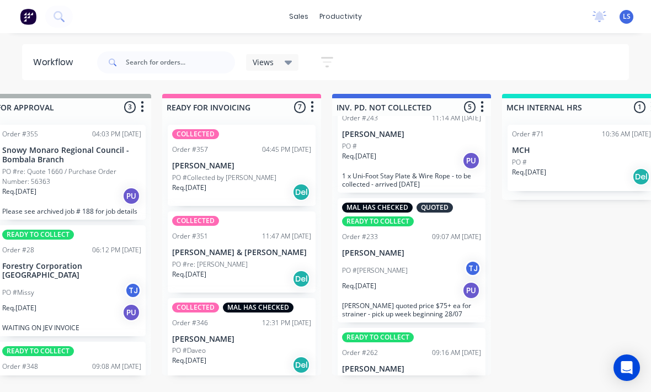
scroll to position [32, 0]
click at [442, 280] on div "Req. [DATE] PU" at bounding box center [411, 289] width 139 height 19
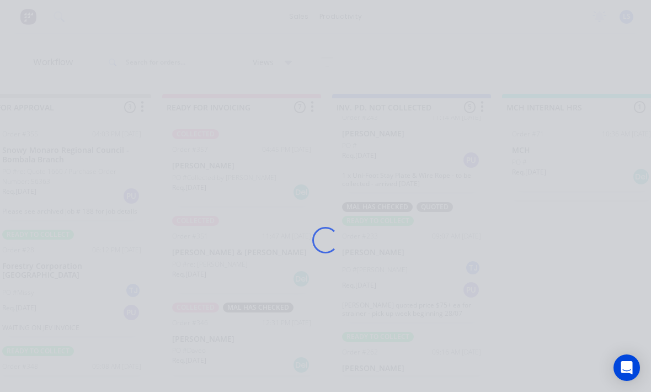
scroll to position [20, 0]
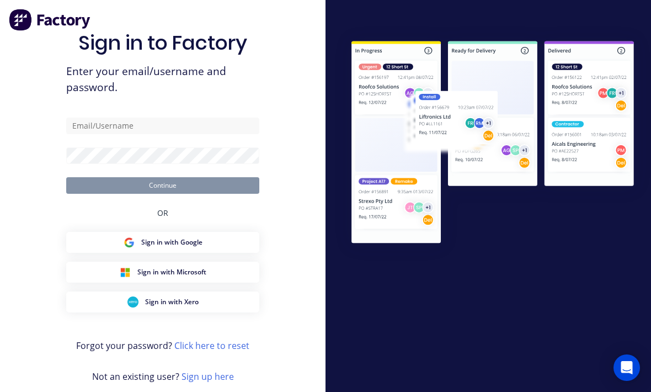
click at [124, 141] on form "Continue" at bounding box center [162, 155] width 193 height 76
click at [104, 117] on input "text" at bounding box center [162, 125] width 193 height 17
type input "[EMAIL_ADDRESS][DOMAIN_NAME]"
click at [163, 183] on button "Continue" at bounding box center [162, 185] width 193 height 17
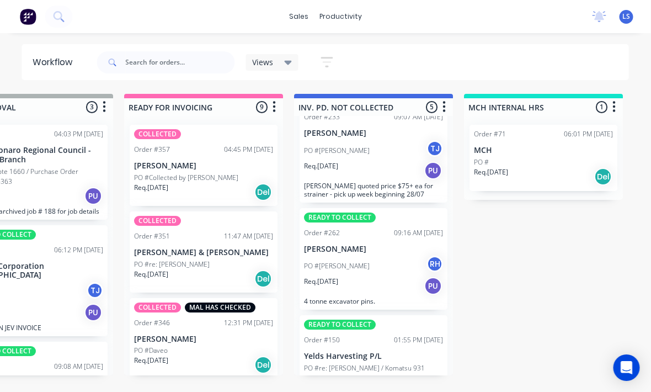
scroll to position [123, 0]
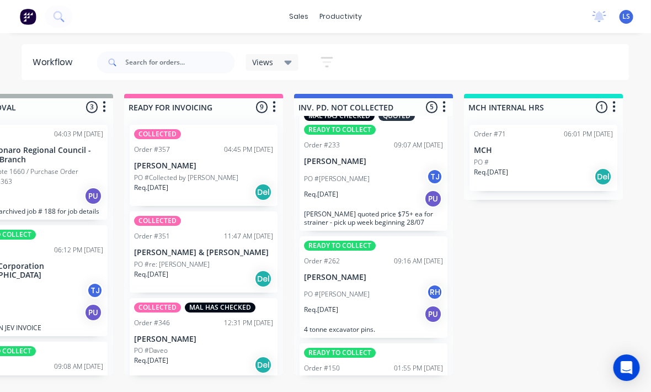
click at [334, 189] on p "Req. [DATE]" at bounding box center [321, 194] width 34 height 10
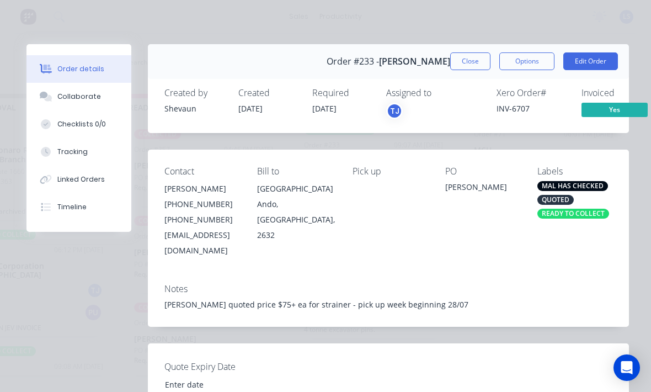
click at [588, 213] on div "READY TO COLLECT" at bounding box center [573, 213] width 72 height 10
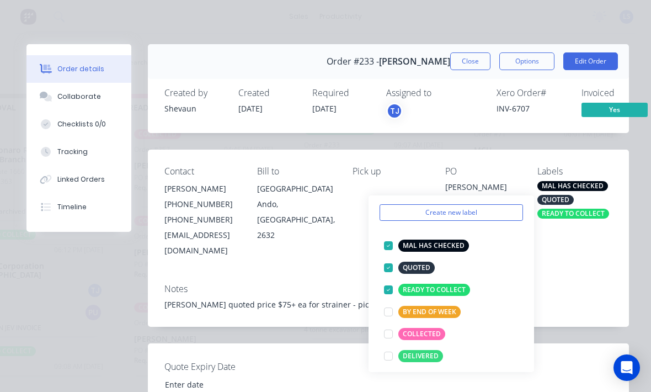
scroll to position [56, 0]
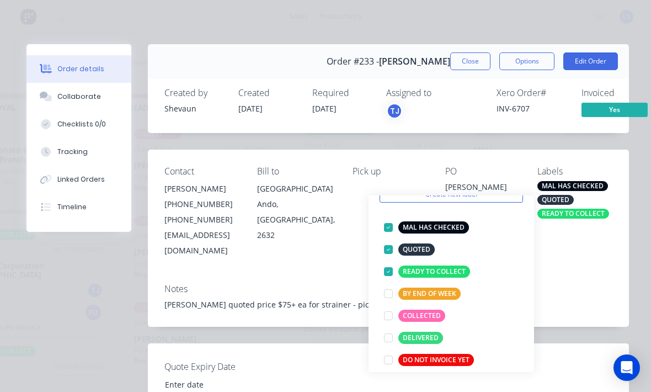
click at [392, 260] on div at bounding box center [388, 271] width 22 height 22
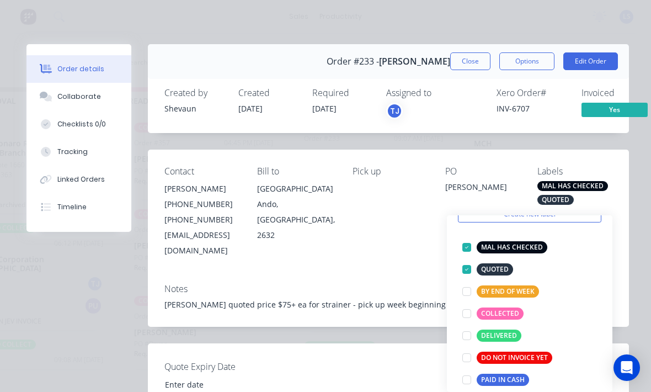
click at [469, 304] on div at bounding box center [467, 313] width 22 height 22
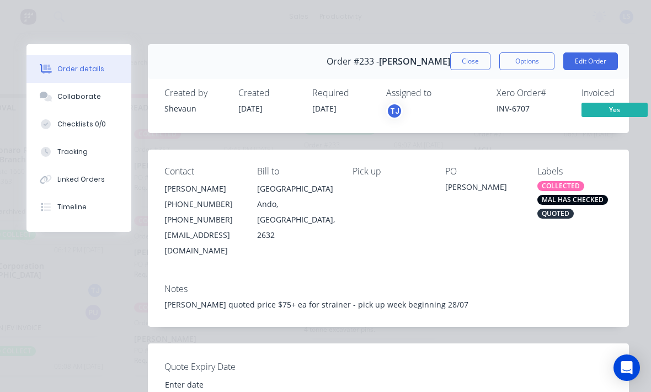
click at [559, 279] on div "Notes [PERSON_NAME] quoted price $75+ ea for strainer - pick up week beginning …" at bounding box center [388, 301] width 481 height 52
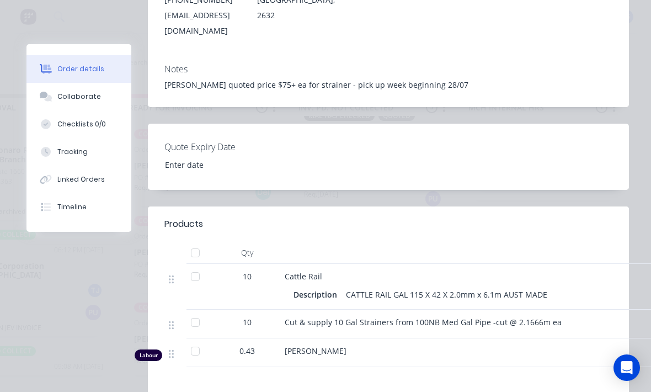
scroll to position [231, 0]
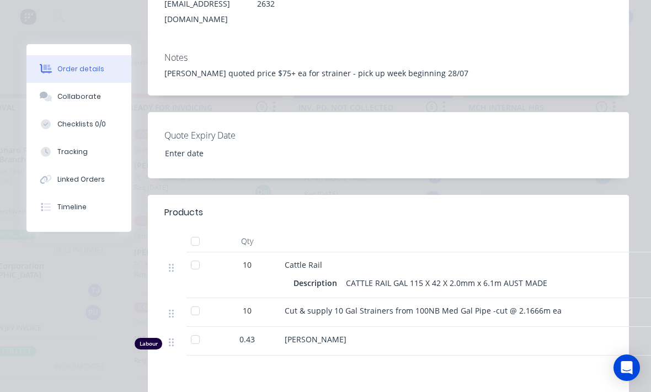
click at [70, 158] on button "Tracking" at bounding box center [78, 152] width 105 height 28
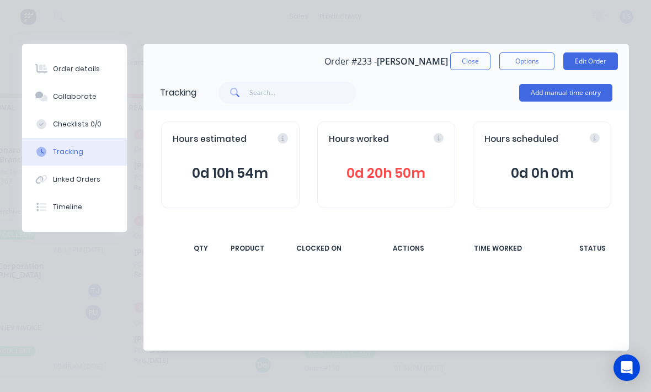
scroll to position [0, 0]
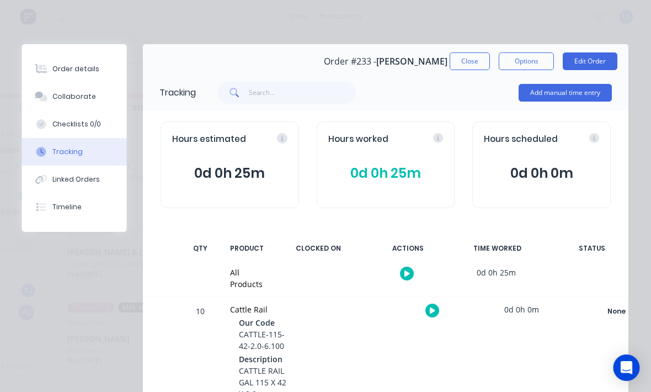
click at [591, 93] on button "Add manual time entry" at bounding box center [565, 93] width 93 height 18
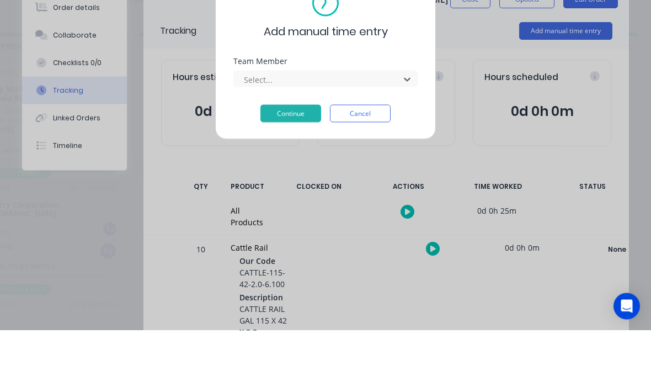
scroll to position [20, 904]
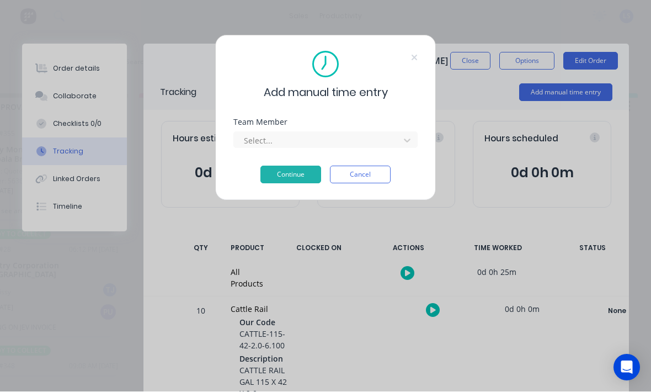
click at [424, 138] on div "Add manual time entry Team Member Select... Continue Cancel" at bounding box center [325, 117] width 221 height 165
click at [419, 132] on div "Add manual time entry Team Member Select... Continue Cancel" at bounding box center [325, 117] width 221 height 165
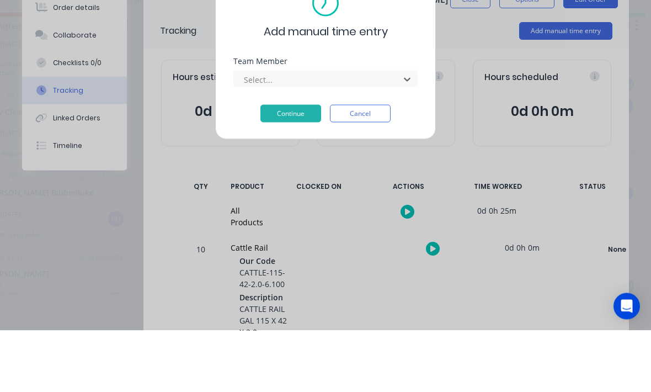
scroll to position [20, 209]
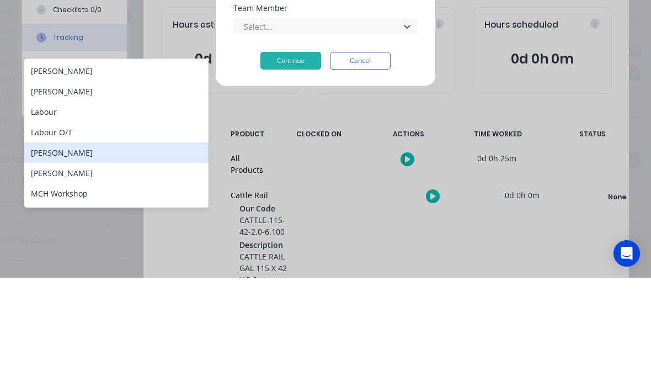
click at [53, 256] on div "[PERSON_NAME]" at bounding box center [116, 266] width 184 height 20
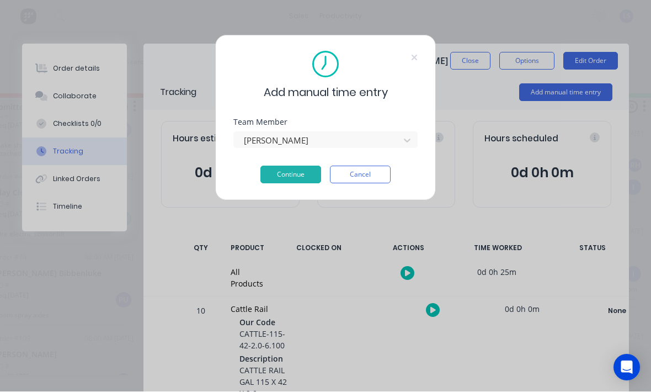
click at [304, 174] on button "Continue" at bounding box center [290, 175] width 61 height 18
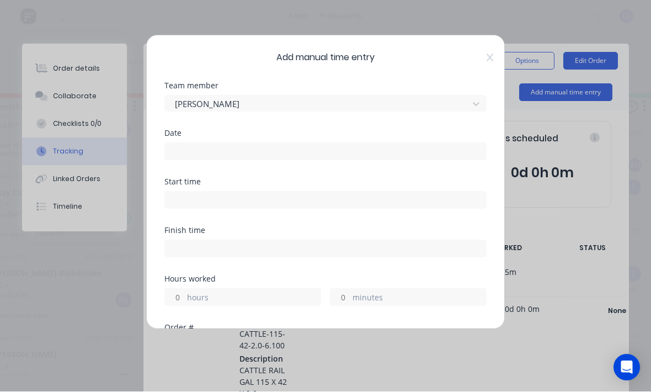
click at [212, 138] on div "Date" at bounding box center [325, 145] width 322 height 31
click at [217, 156] on input at bounding box center [325, 151] width 321 height 17
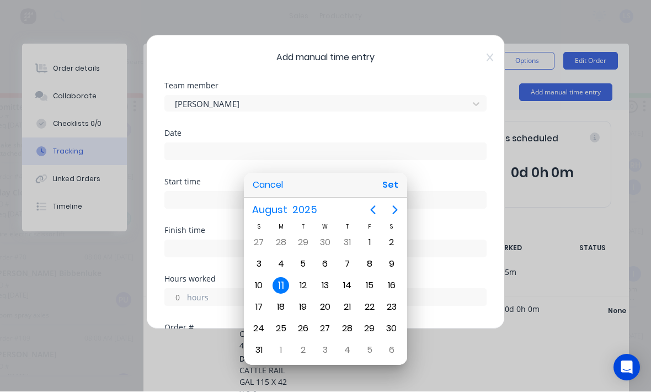
click at [393, 188] on button "Set" at bounding box center [390, 185] width 25 height 20
type input "[DATE]"
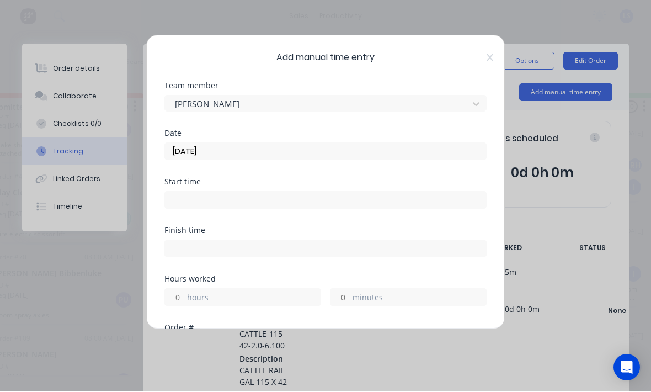
click at [316, 198] on input at bounding box center [325, 200] width 321 height 17
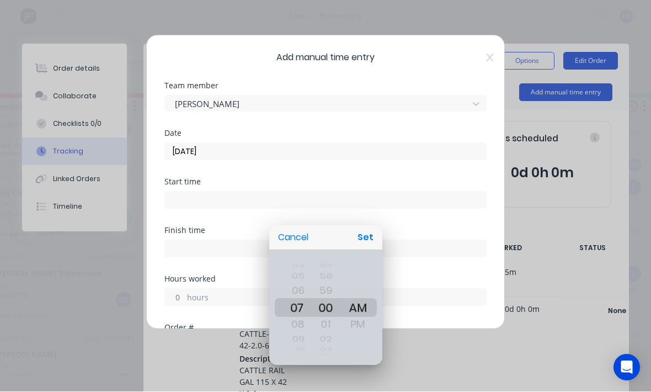
click at [362, 235] on button "Set" at bounding box center [365, 238] width 25 height 20
type input "07:00 AM"
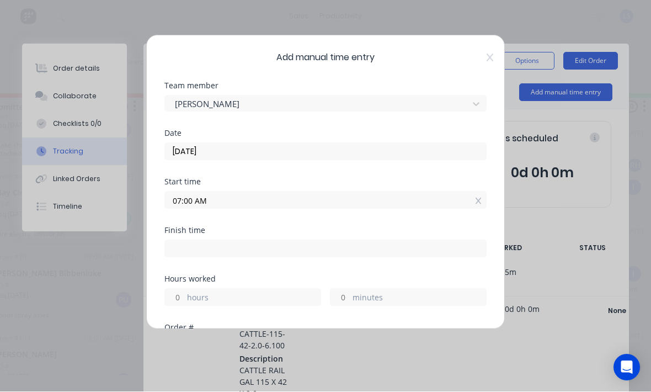
click at [240, 253] on input at bounding box center [325, 248] width 321 height 17
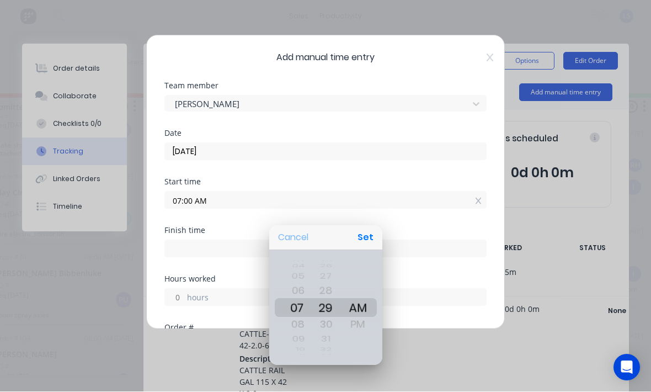
click at [288, 244] on button "Cancel" at bounding box center [293, 238] width 39 height 20
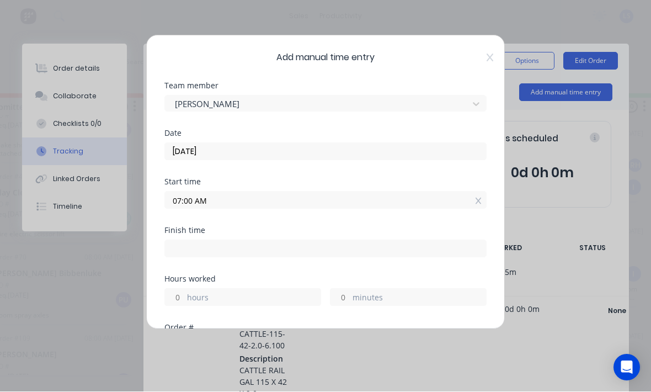
click at [410, 297] on label "minutes" at bounding box center [418, 299] width 133 height 14
click at [350, 297] on input "minutes" at bounding box center [339, 297] width 19 height 17
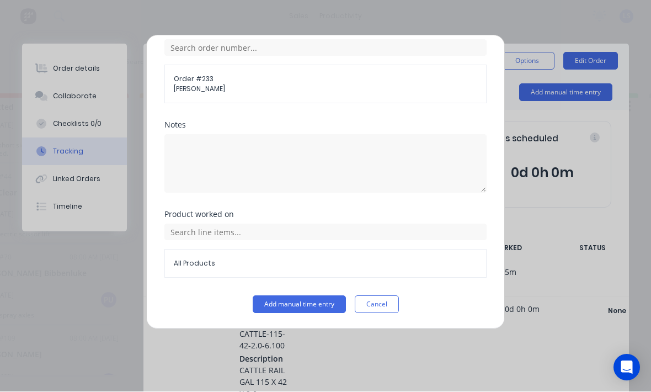
scroll to position [297, 0]
type input "20"
click at [291, 300] on button "Add manual time entry" at bounding box center [299, 305] width 93 height 18
type input "07:20 AM"
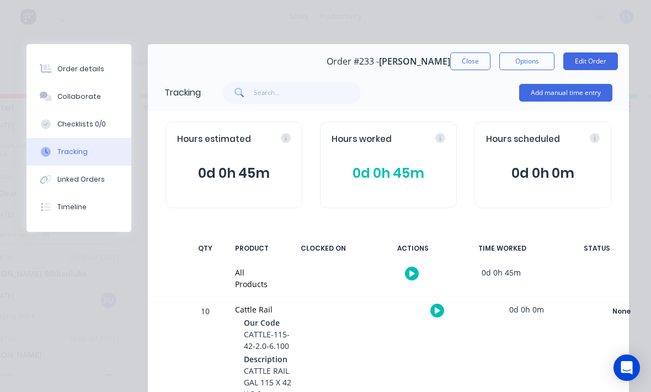
scroll to position [0, 0]
click at [467, 58] on button "Close" at bounding box center [470, 61] width 40 height 18
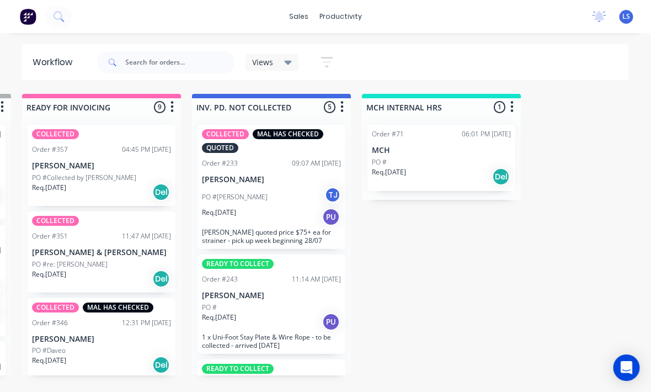
scroll to position [20, 1021]
